Goal: Find specific page/section: Find specific page/section

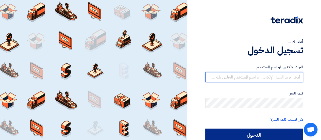
type input "[EMAIL_ADDRESS][DOMAIN_NAME]"
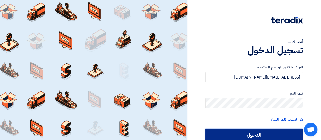
click at [273, 131] on input "الدخول" at bounding box center [255, 135] width 98 height 13
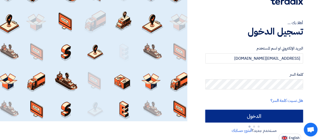
scroll to position [20, 0]
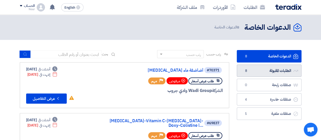
click at [276, 68] on link "الطلبات المقبولة الطلبات المقبولة 8" at bounding box center [269, 71] width 65 height 12
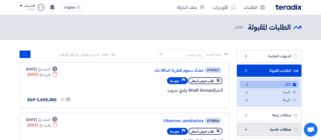
click at [267, 126] on link "صفقات خاسرة صفقات خاسرة 4" at bounding box center [269, 129] width 65 height 12
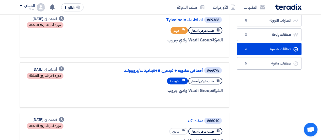
scroll to position [49, 0]
